Goal: Understand process/instructions: Learn how to perform a task or action

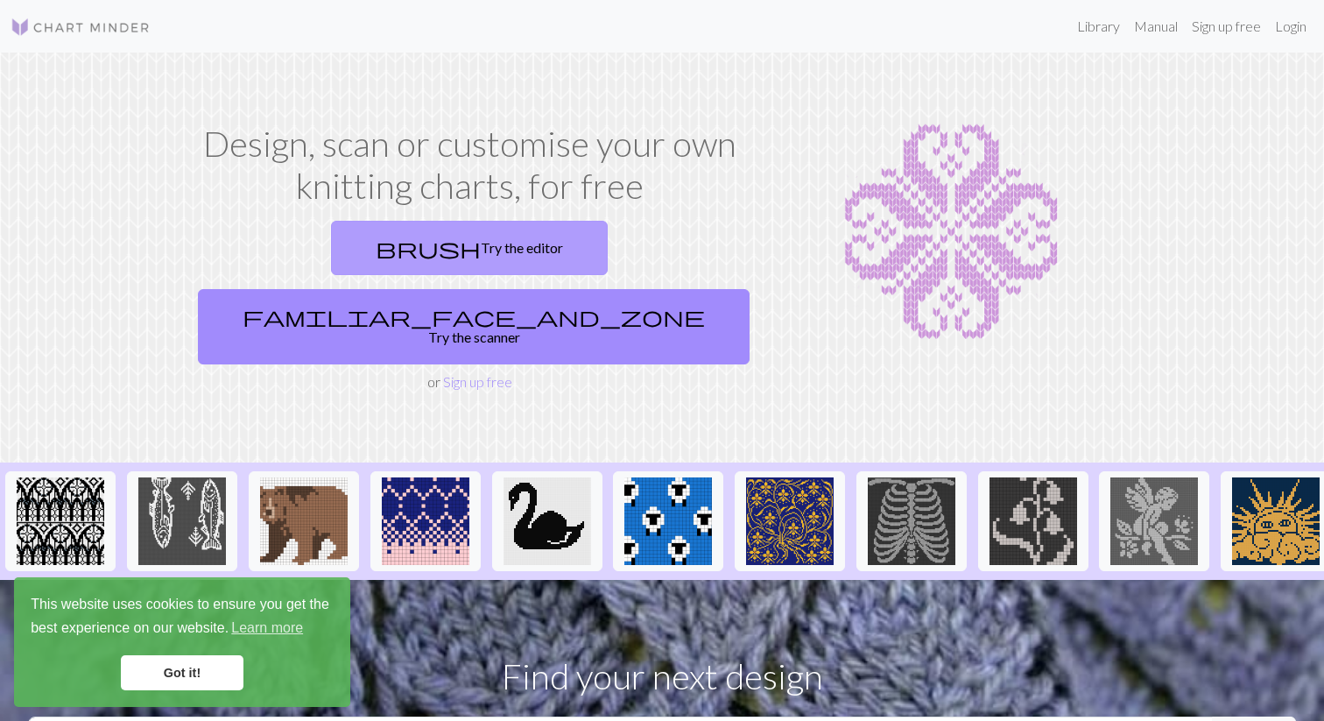
click at [340, 241] on link "brush Try the editor" at bounding box center [469, 248] width 277 height 54
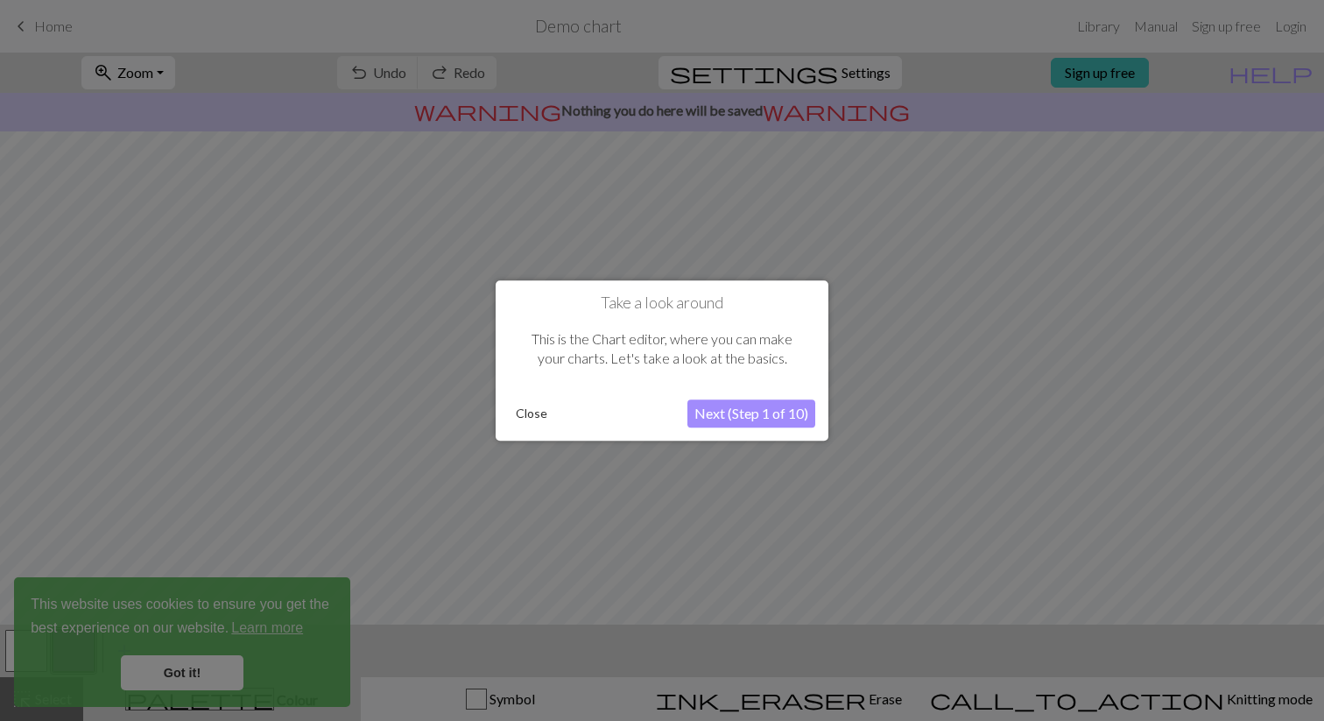
click at [736, 406] on button "Next (Step 1 of 10)" at bounding box center [751, 413] width 128 height 28
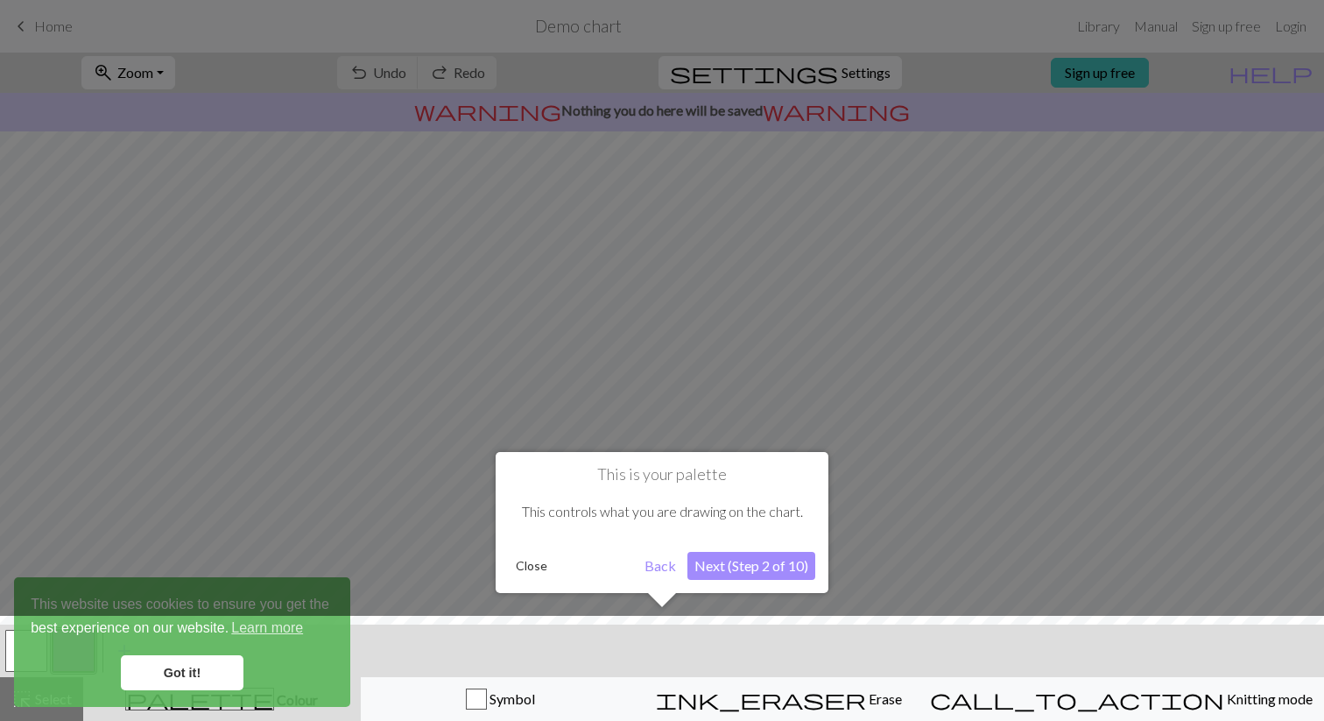
click at [738, 567] on button "Next (Step 2 of 10)" at bounding box center [751, 566] width 128 height 28
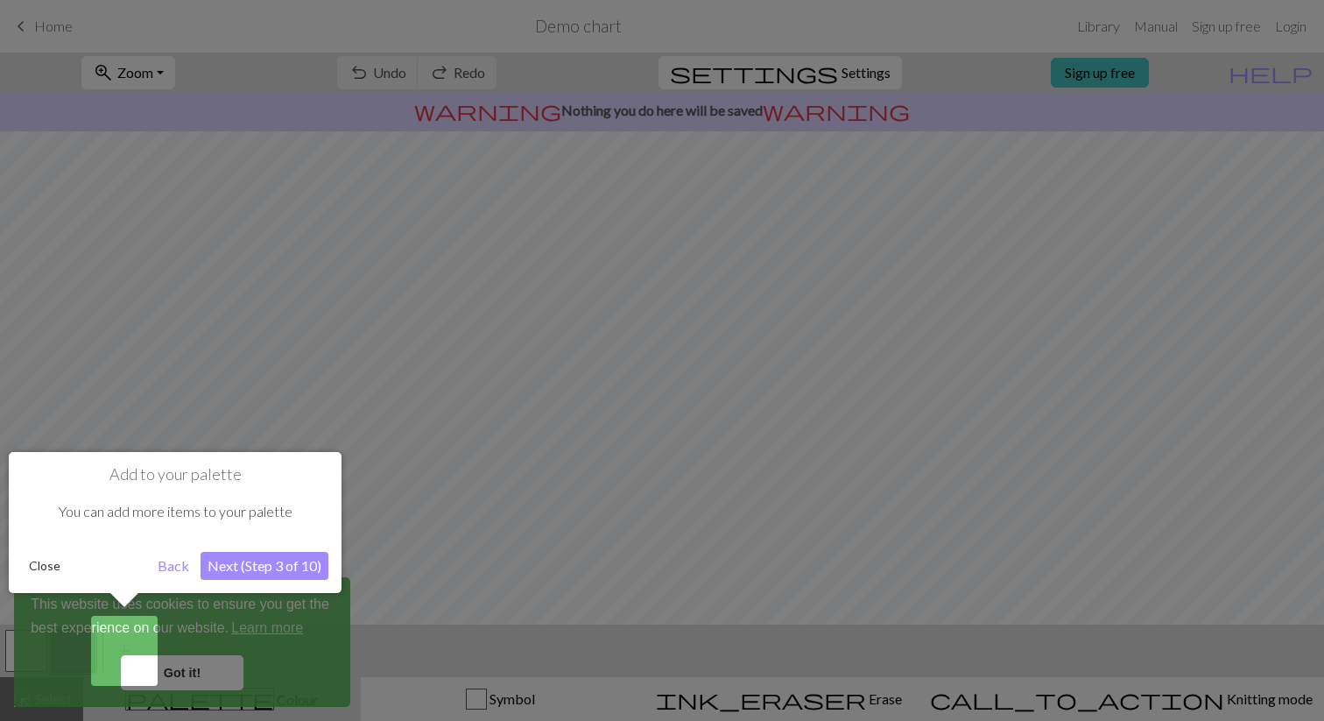
click at [200, 649] on div at bounding box center [662, 360] width 1324 height 721
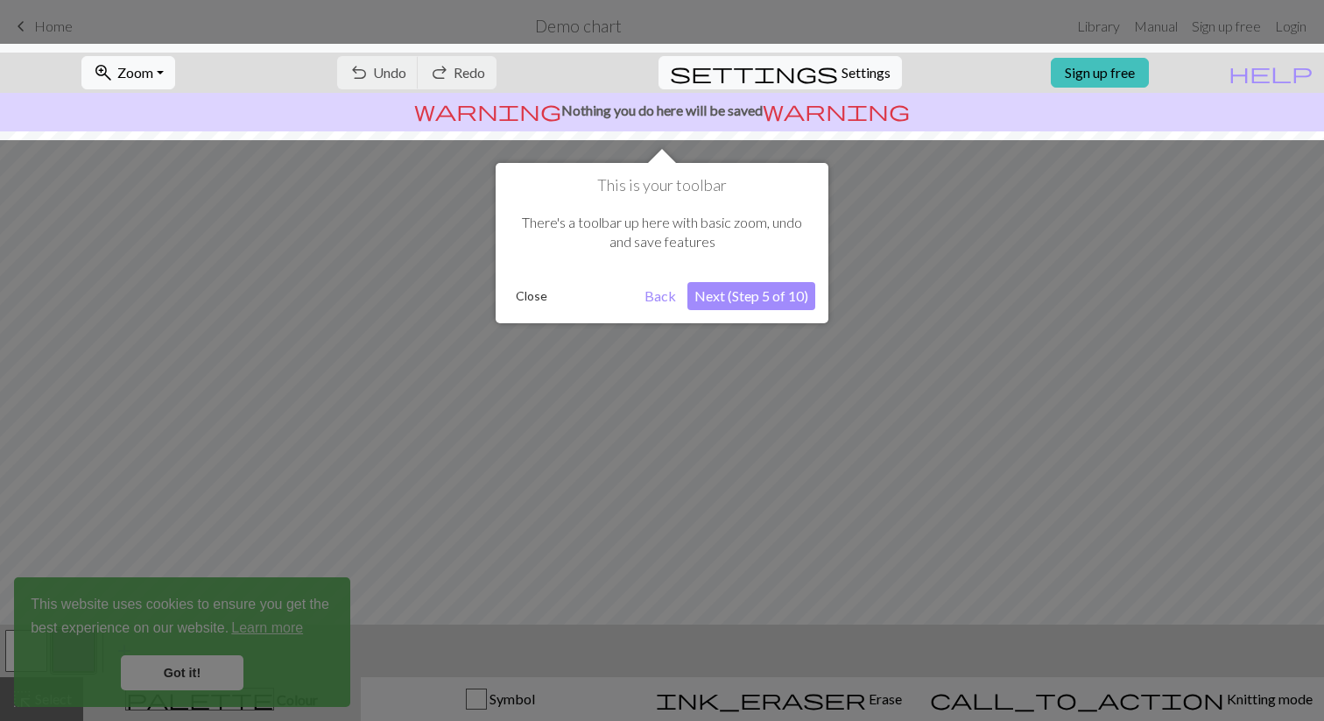
click at [725, 287] on button "Next (Step 5 of 10)" at bounding box center [751, 296] width 128 height 28
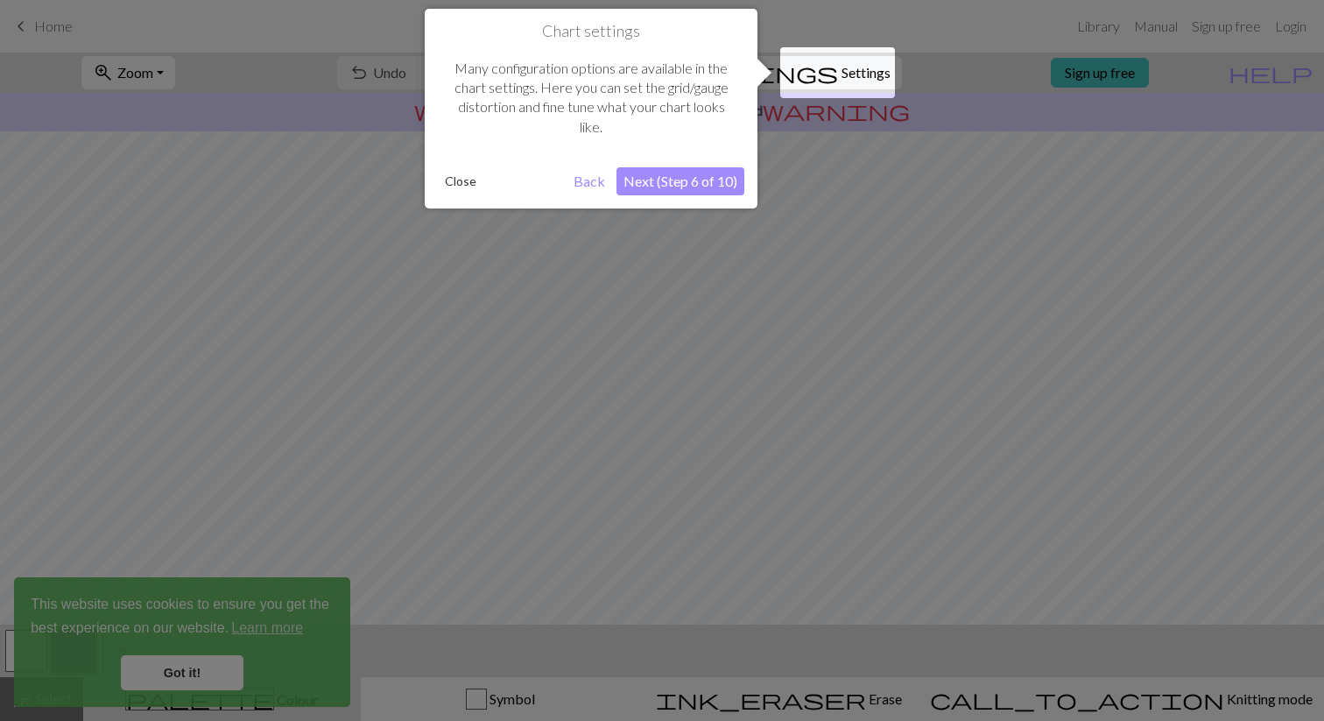
click at [700, 184] on button "Next (Step 6 of 10)" at bounding box center [681, 181] width 128 height 28
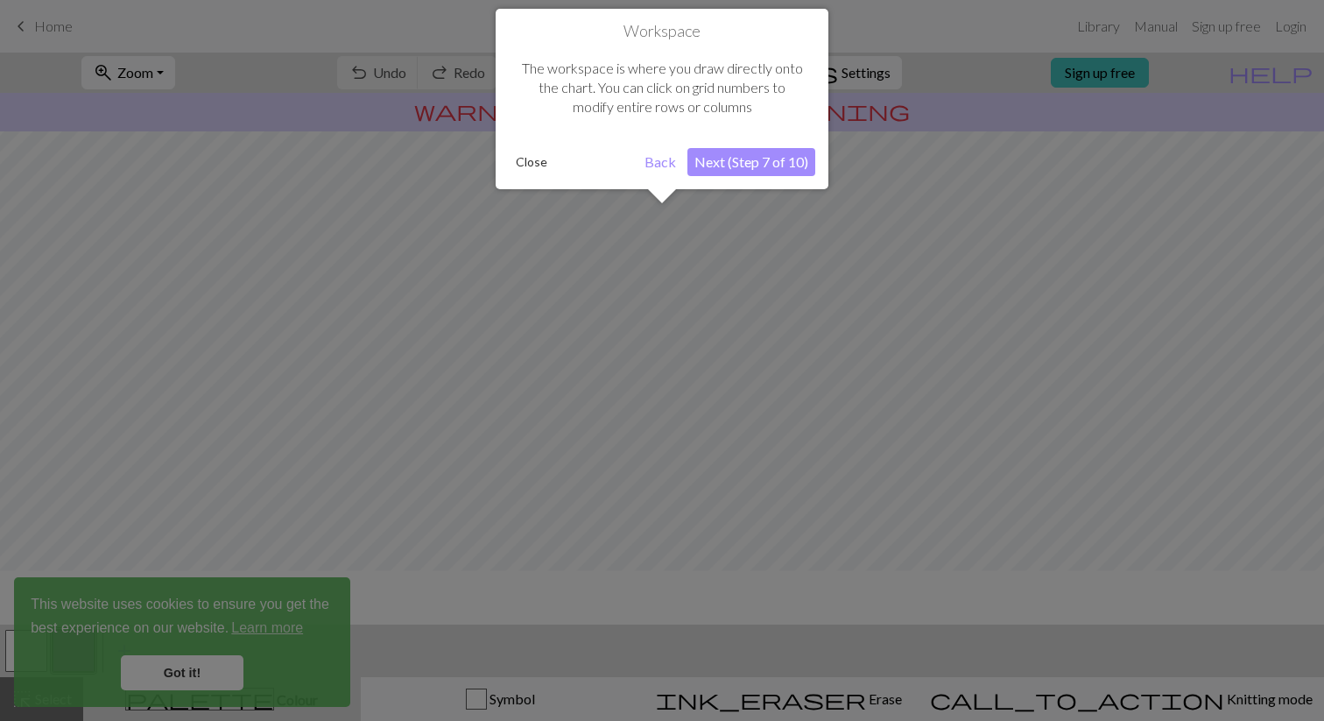
scroll to position [105, 0]
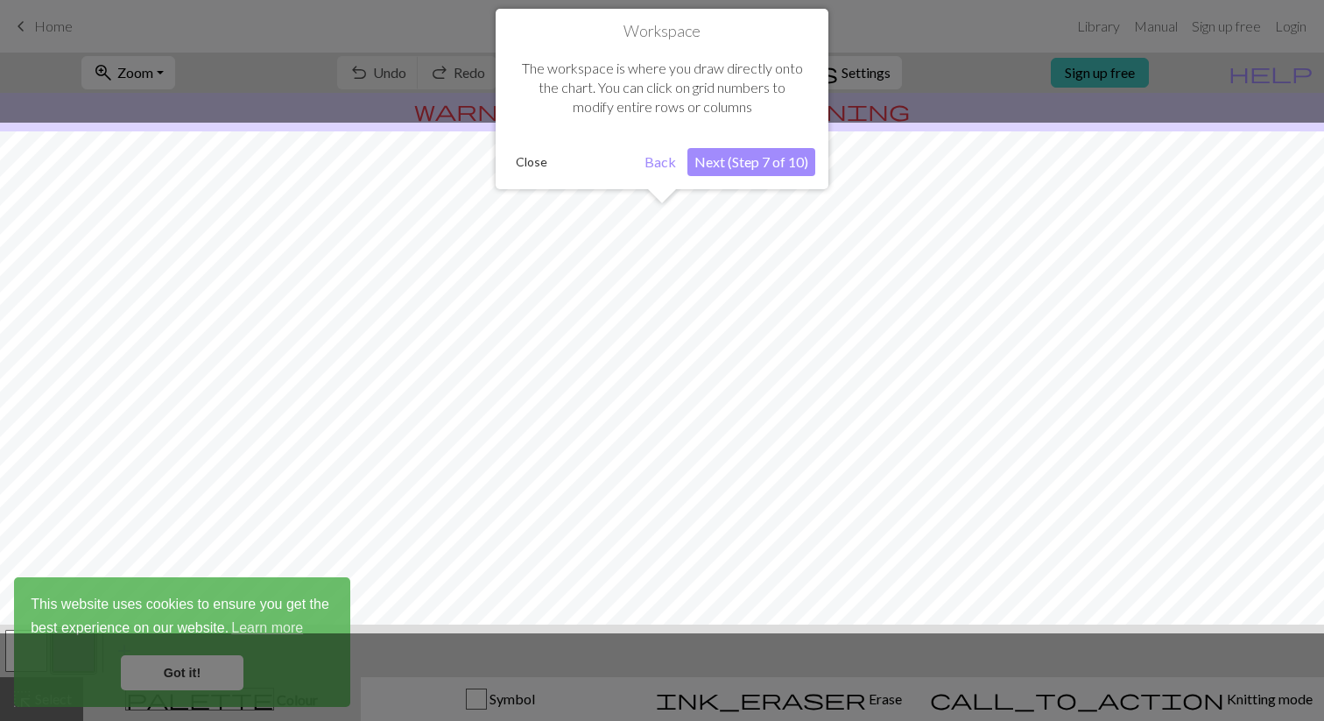
click at [704, 167] on button "Next (Step 7 of 10)" at bounding box center [751, 162] width 128 height 28
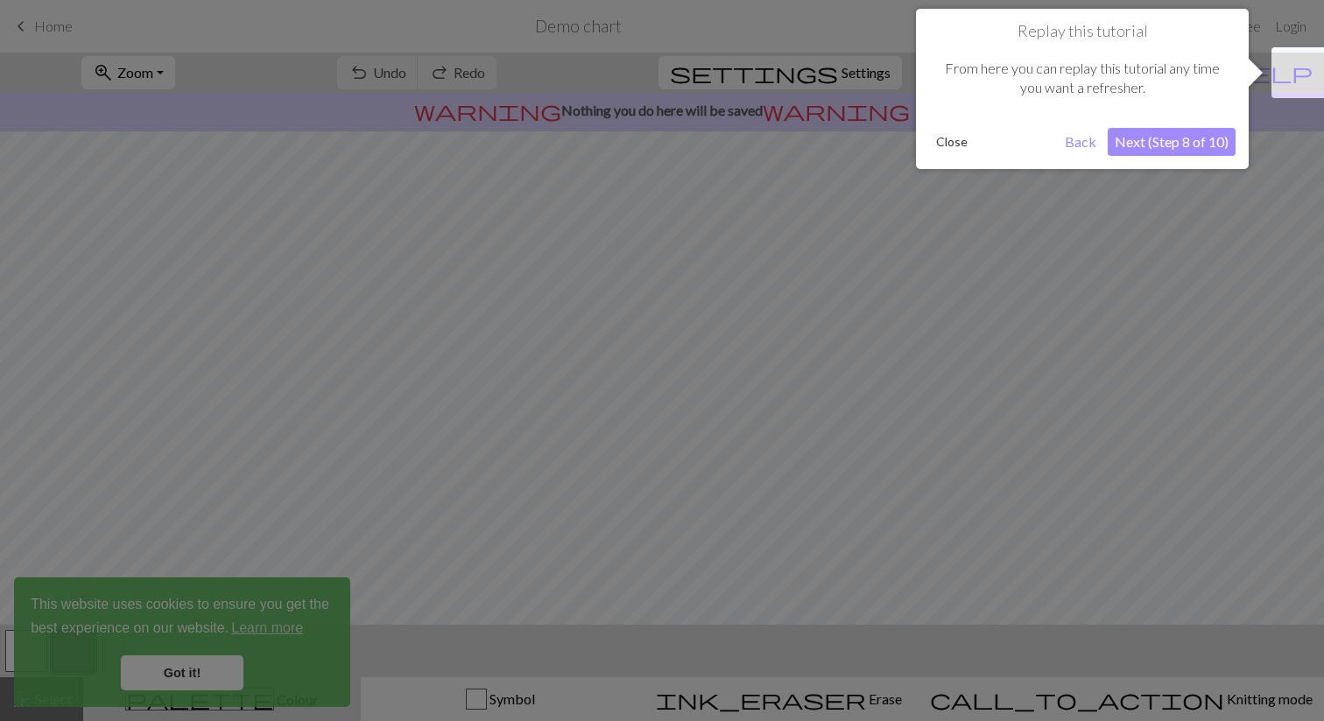
click at [1022, 158] on div "Replay this tutorial From here you can replay this tutorial any time you want a…" at bounding box center [1082, 89] width 333 height 160
click at [1135, 145] on button "Next (Step 8 of 10)" at bounding box center [1172, 142] width 128 height 28
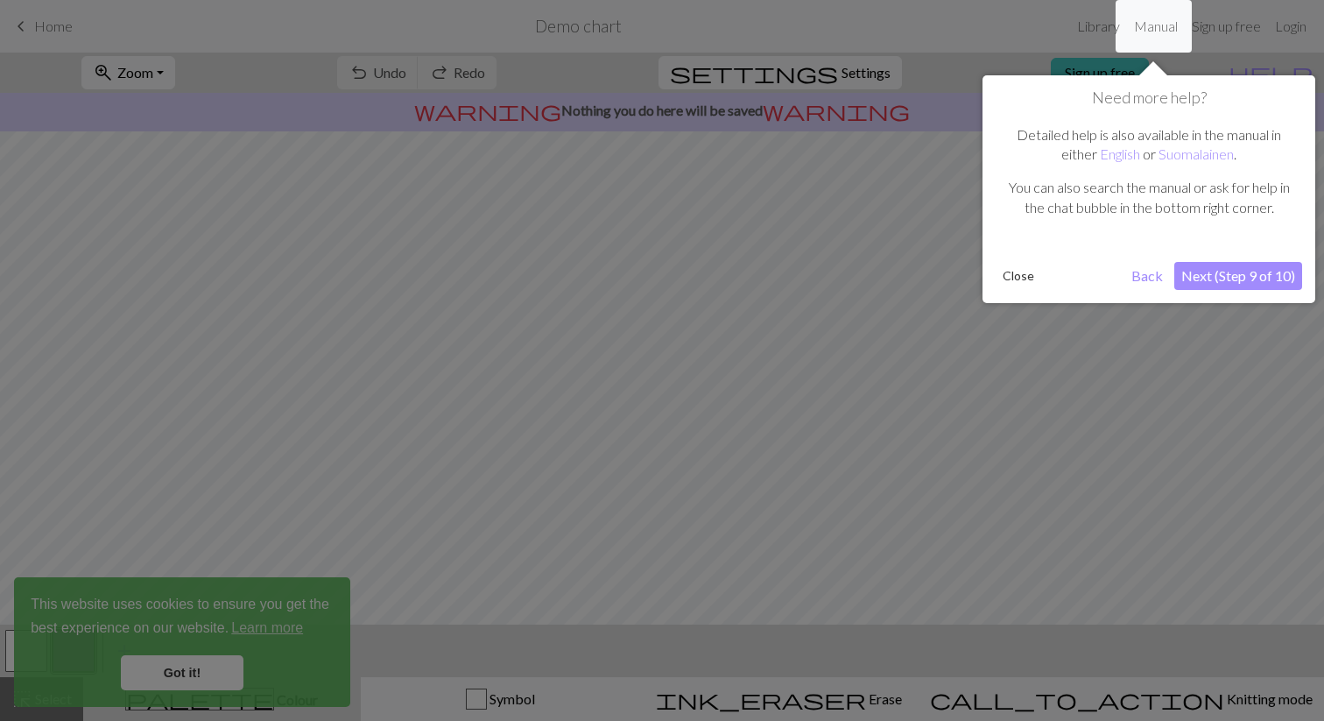
click at [1200, 278] on button "Next (Step 9 of 10)" at bounding box center [1238, 276] width 128 height 28
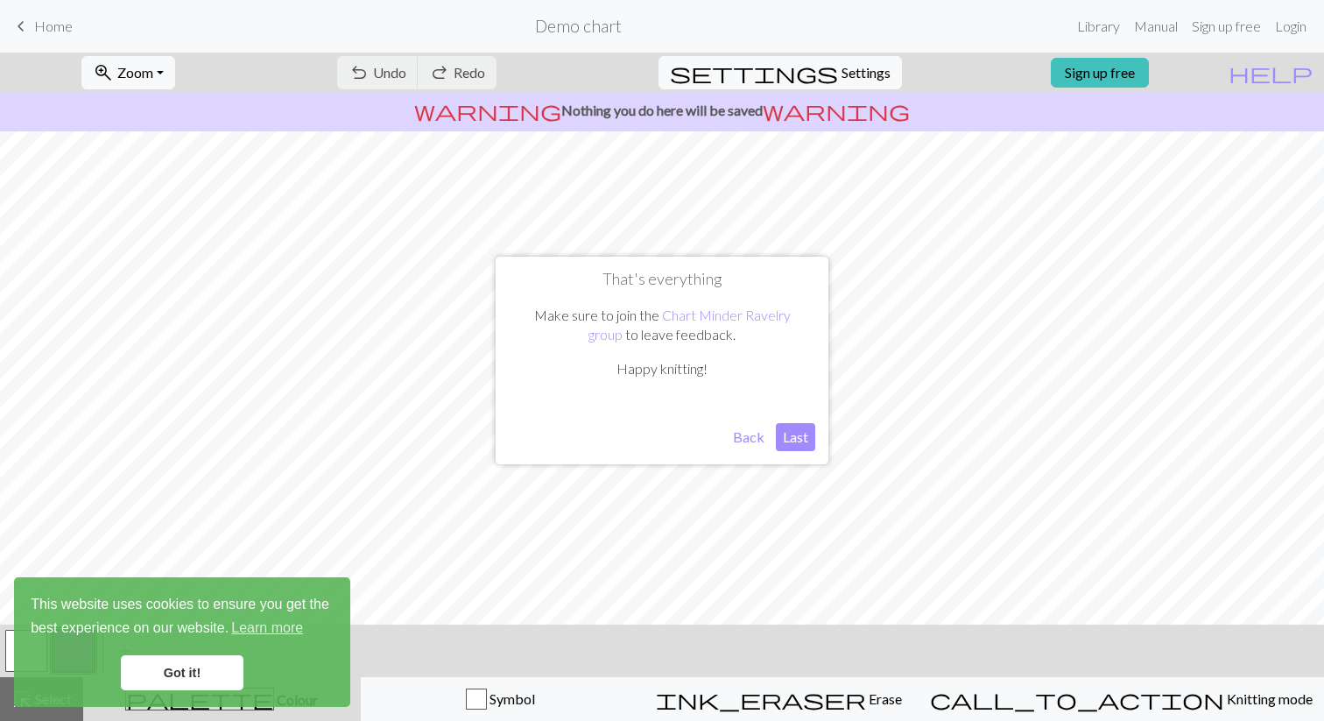
click at [794, 439] on button "Last" at bounding box center [795, 437] width 39 height 28
